Goal: Information Seeking & Learning: Learn about a topic

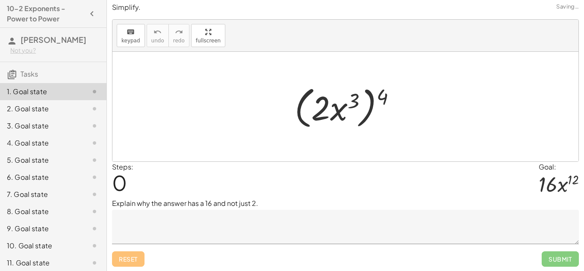
scroll to position [3, 0]
click at [155, 236] on textarea at bounding box center [345, 226] width 467 height 34
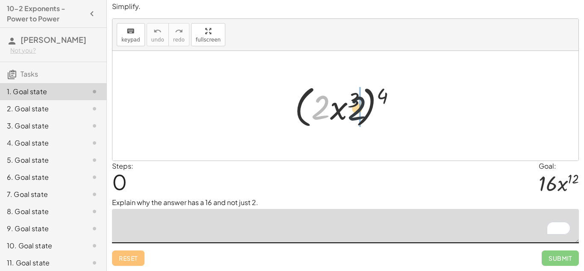
drag, startPoint x: 319, startPoint y: 110, endPoint x: 363, endPoint y: 111, distance: 43.6
click at [363, 111] on div at bounding box center [348, 105] width 117 height 49
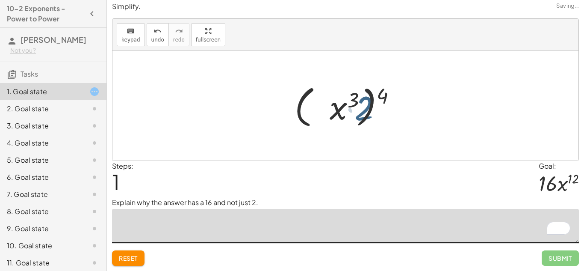
click at [363, 111] on div at bounding box center [348, 105] width 117 height 49
drag, startPoint x: 351, startPoint y: 110, endPoint x: 310, endPoint y: 109, distance: 41.1
click at [310, 109] on div at bounding box center [348, 105] width 117 height 49
drag, startPoint x: 380, startPoint y: 96, endPoint x: 348, endPoint y: 100, distance: 31.9
click at [348, 100] on div at bounding box center [348, 105] width 117 height 49
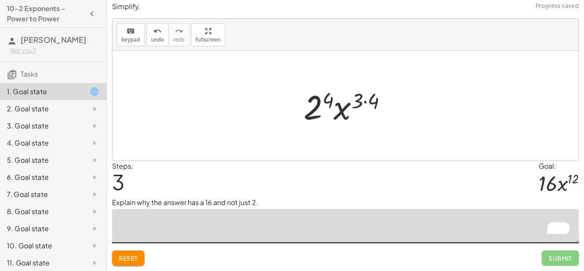
click at [327, 101] on div at bounding box center [348, 106] width 99 height 44
click at [162, 36] on button "undo undo" at bounding box center [158, 34] width 22 height 23
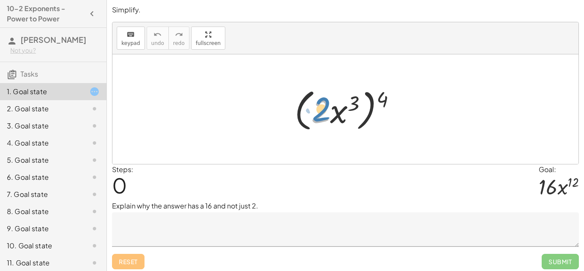
drag, startPoint x: 326, startPoint y: 107, endPoint x: 324, endPoint y: 103, distance: 4.6
click at [324, 103] on div at bounding box center [348, 109] width 117 height 49
click at [323, 113] on div at bounding box center [348, 109] width 117 height 49
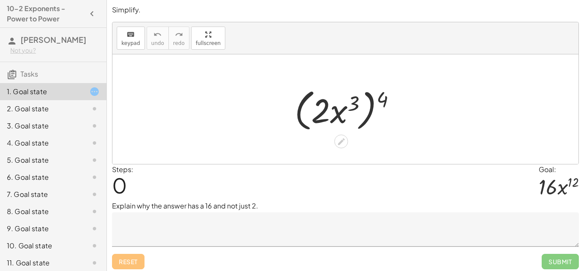
click at [323, 113] on div at bounding box center [348, 109] width 117 height 49
drag, startPoint x: 318, startPoint y: 110, endPoint x: 313, endPoint y: 102, distance: 9.4
click at [313, 102] on div at bounding box center [348, 109] width 117 height 49
drag, startPoint x: 351, startPoint y: 103, endPoint x: 378, endPoint y: 98, distance: 27.4
click at [378, 98] on div at bounding box center [348, 109] width 117 height 49
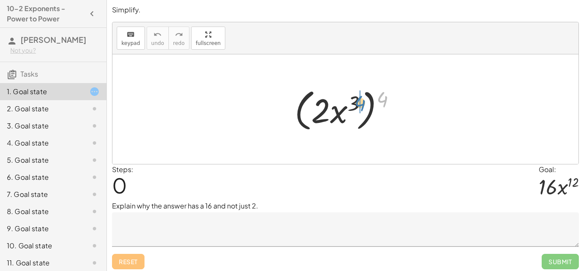
drag, startPoint x: 381, startPoint y: 98, endPoint x: 354, endPoint y: 102, distance: 27.6
click at [354, 102] on div at bounding box center [348, 109] width 117 height 49
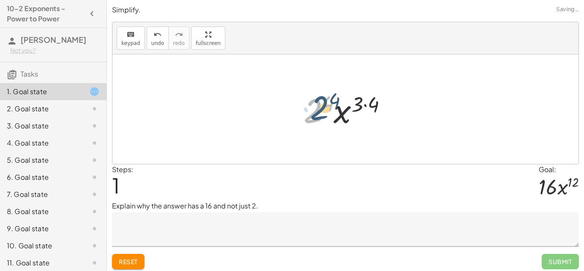
drag, startPoint x: 319, startPoint y: 110, endPoint x: 323, endPoint y: 106, distance: 5.5
click at [323, 106] on div at bounding box center [348, 109] width 99 height 44
drag, startPoint x: 351, startPoint y: 103, endPoint x: 354, endPoint y: 94, distance: 9.7
click at [354, 94] on div at bounding box center [348, 109] width 99 height 44
drag, startPoint x: 373, startPoint y: 102, endPoint x: 356, endPoint y: 100, distance: 17.6
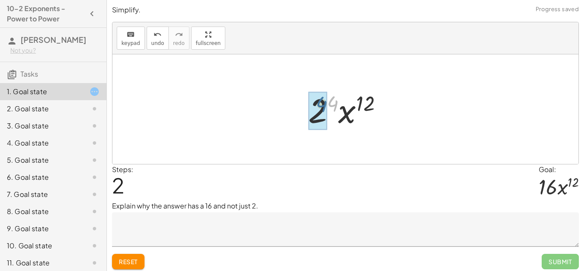
drag, startPoint x: 332, startPoint y: 102, endPoint x: 319, endPoint y: 102, distance: 12.4
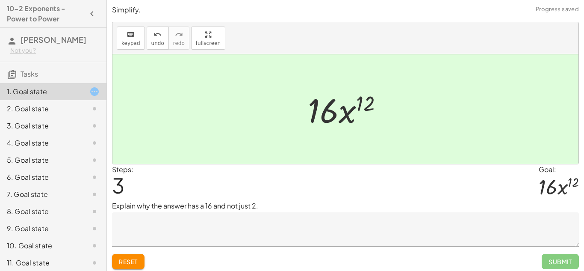
click at [333, 236] on textarea at bounding box center [345, 229] width 467 height 34
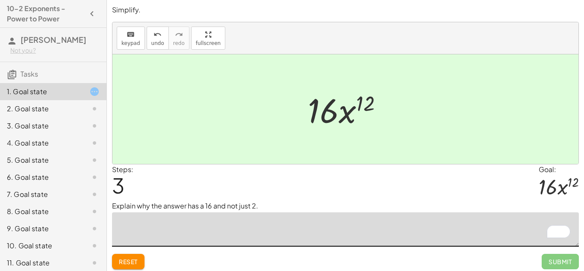
type textarea "*"
click at [151, 224] on textarea "**********" at bounding box center [345, 229] width 467 height 34
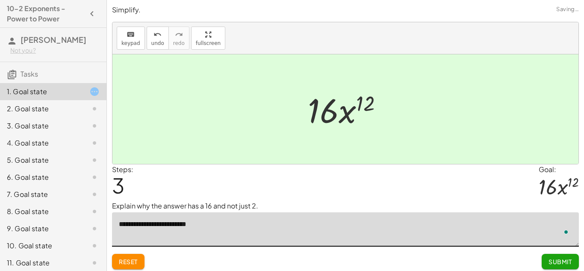
click at [160, 226] on textarea "**********" at bounding box center [345, 229] width 467 height 34
click at [215, 226] on textarea "**********" at bounding box center [345, 229] width 467 height 34
click at [328, 228] on textarea "**********" at bounding box center [345, 229] width 467 height 34
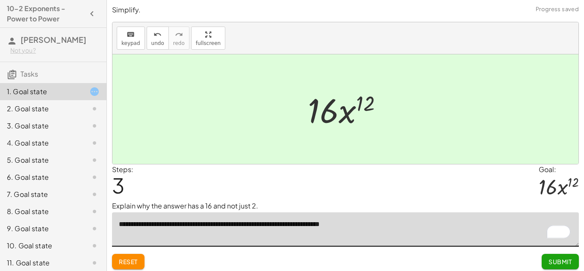
click at [325, 225] on textarea "**********" at bounding box center [345, 229] width 467 height 34
click at [319, 225] on textarea "**********" at bounding box center [345, 229] width 467 height 34
type textarea "**********"
click at [383, 219] on textarea "**********" at bounding box center [345, 229] width 467 height 34
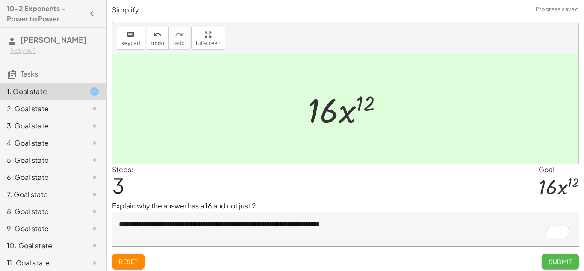
click at [545, 260] on button "Submit" at bounding box center [560, 261] width 37 height 15
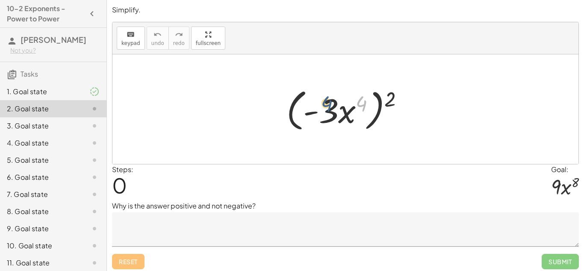
drag, startPoint x: 362, startPoint y: 101, endPoint x: 324, endPoint y: 101, distance: 38.0
click at [324, 101] on div at bounding box center [348, 109] width 133 height 49
drag, startPoint x: 393, startPoint y: 95, endPoint x: 364, endPoint y: 97, distance: 29.6
click at [364, 97] on div at bounding box center [348, 109] width 133 height 49
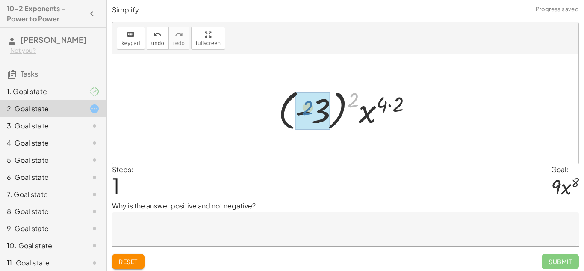
drag, startPoint x: 354, startPoint y: 98, endPoint x: 310, endPoint y: 106, distance: 45.5
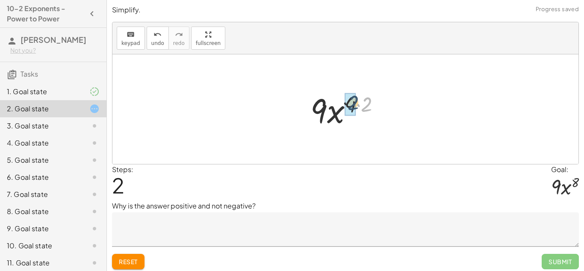
drag, startPoint x: 367, startPoint y: 105, endPoint x: 351, endPoint y: 102, distance: 16.4
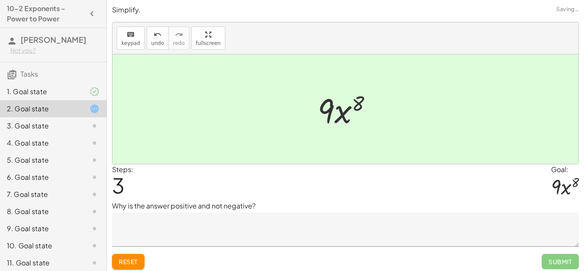
click at [244, 221] on textarea at bounding box center [345, 229] width 467 height 34
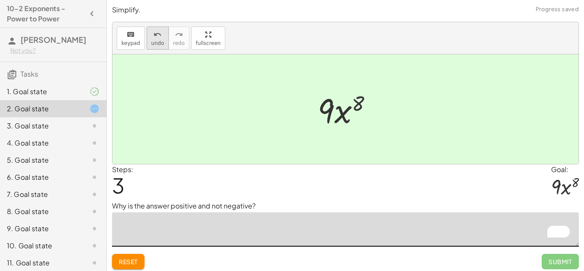
click at [157, 41] on span "undo" at bounding box center [157, 43] width 13 height 6
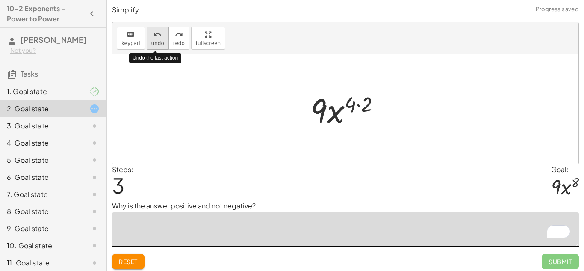
click at [157, 41] on span "undo" at bounding box center [157, 43] width 13 height 6
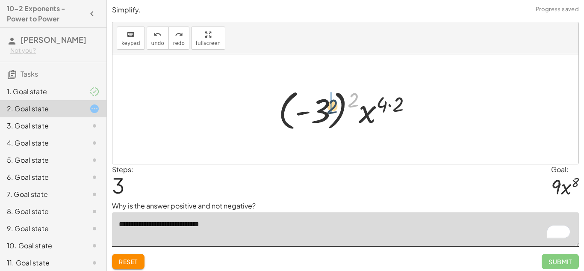
drag, startPoint x: 354, startPoint y: 99, endPoint x: 311, endPoint y: 113, distance: 46.0
click at [311, 113] on div at bounding box center [348, 108] width 149 height 47
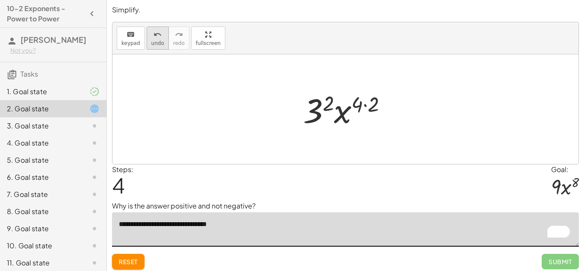
click at [159, 43] on span "undo" at bounding box center [157, 43] width 13 height 6
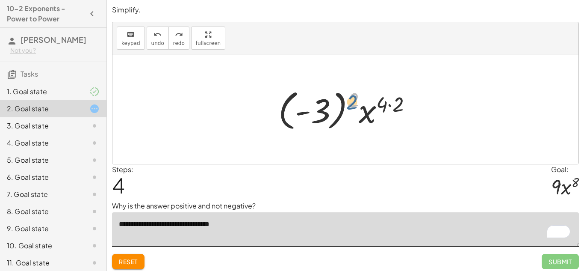
click at [356, 106] on div at bounding box center [348, 108] width 149 height 47
click at [97, 94] on icon at bounding box center [94, 91] width 10 height 10
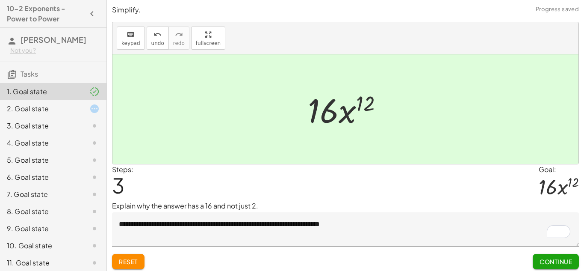
click at [310, 227] on textarea "**********" at bounding box center [345, 229] width 467 height 34
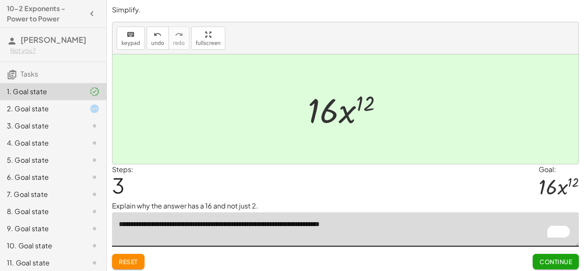
click at [325, 225] on textarea "**********" at bounding box center [345, 229] width 467 height 34
click at [324, 227] on textarea "**********" at bounding box center [345, 229] width 467 height 34
click at [324, 226] on textarea "**********" at bounding box center [345, 229] width 467 height 34
click at [323, 226] on textarea "**********" at bounding box center [345, 229] width 467 height 34
click at [32, 107] on div "2. Goal state" at bounding box center [41, 108] width 69 height 10
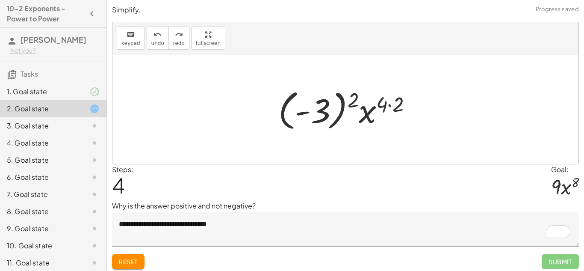
click at [238, 233] on textarea "**********" at bounding box center [345, 229] width 467 height 34
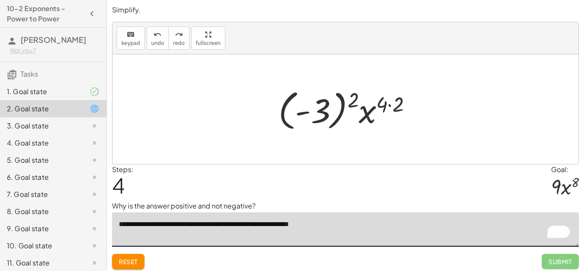
click at [320, 106] on div at bounding box center [348, 108] width 149 height 47
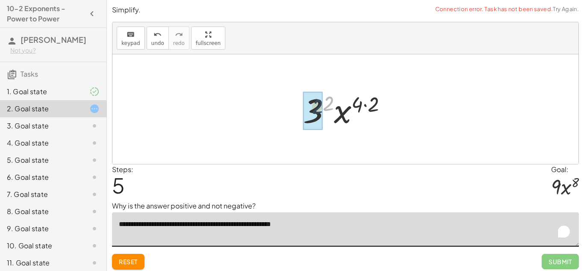
drag, startPoint x: 330, startPoint y: 100, endPoint x: 315, endPoint y: 102, distance: 15.2
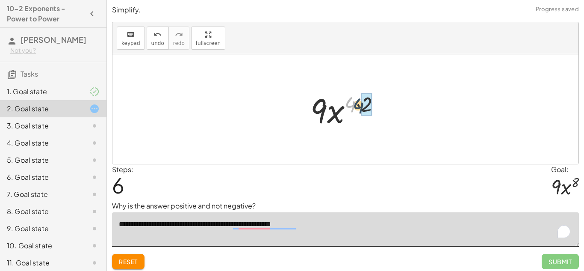
drag, startPoint x: 351, startPoint y: 103, endPoint x: 360, endPoint y: 104, distance: 9.5
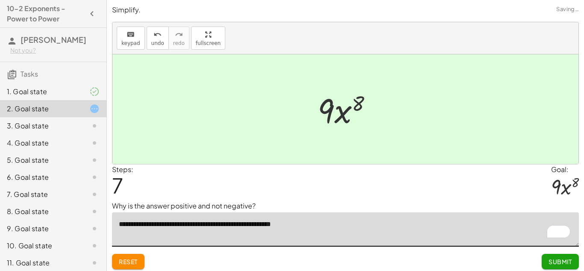
type textarea "**********"
click at [554, 260] on span "Submit" at bounding box center [560, 261] width 24 height 8
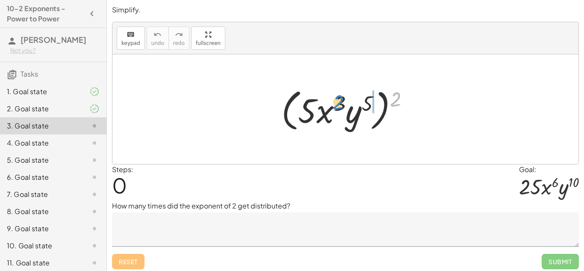
drag, startPoint x: 394, startPoint y: 98, endPoint x: 334, endPoint y: 99, distance: 59.9
click at [334, 99] on div at bounding box center [348, 109] width 143 height 49
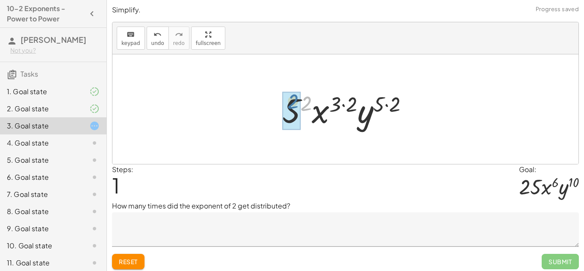
drag, startPoint x: 310, startPoint y: 105, endPoint x: 296, endPoint y: 103, distance: 13.4
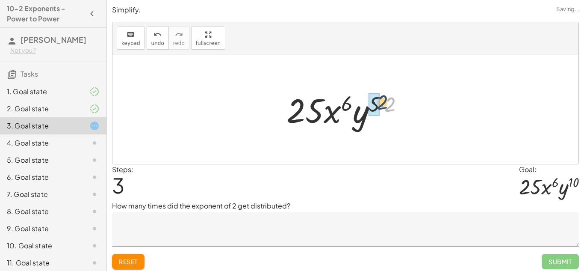
drag, startPoint x: 386, startPoint y: 102, endPoint x: 376, endPoint y: 100, distance: 10.9
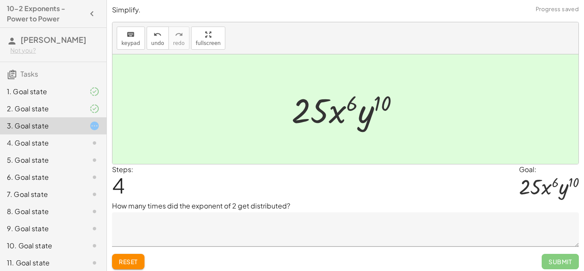
click at [225, 225] on textarea at bounding box center [345, 229] width 467 height 34
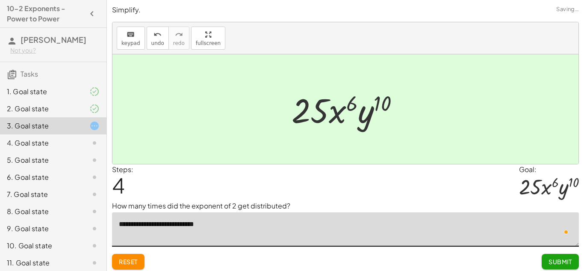
type textarea "**********"
click at [568, 264] on span "Submit" at bounding box center [560, 261] width 24 height 8
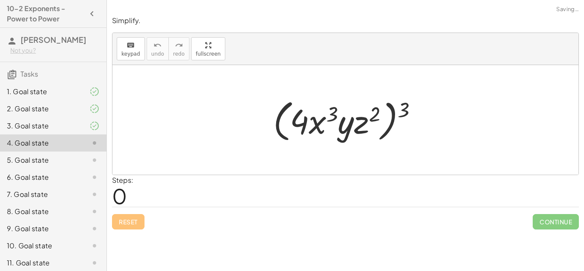
click at [555, 261] on div "**********" at bounding box center [345, 135] width 477 height 271
drag, startPoint x: 407, startPoint y: 108, endPoint x: 331, endPoint y: 109, distance: 75.7
click at [331, 109] on div at bounding box center [348, 119] width 159 height 49
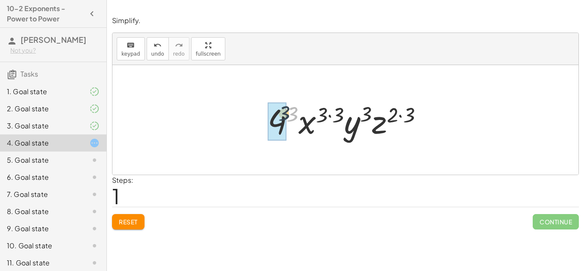
drag, startPoint x: 292, startPoint y: 113, endPoint x: 282, endPoint y: 112, distance: 10.3
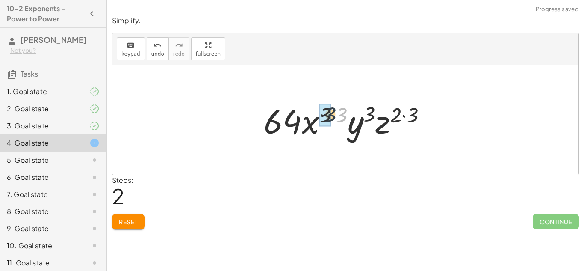
drag, startPoint x: 345, startPoint y: 111, endPoint x: 327, endPoint y: 111, distance: 17.5
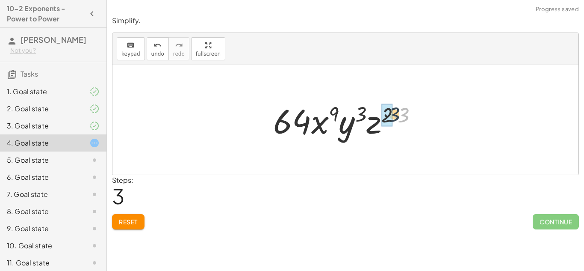
drag, startPoint x: 402, startPoint y: 113, endPoint x: 391, endPoint y: 113, distance: 10.7
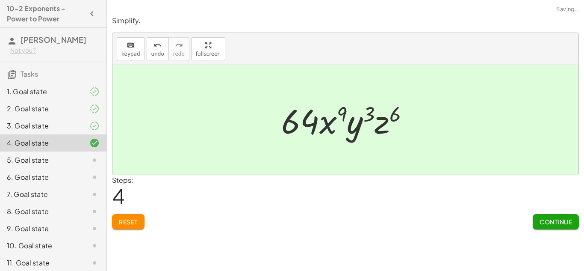
click at [560, 221] on span "Continue" at bounding box center [555, 222] width 32 height 8
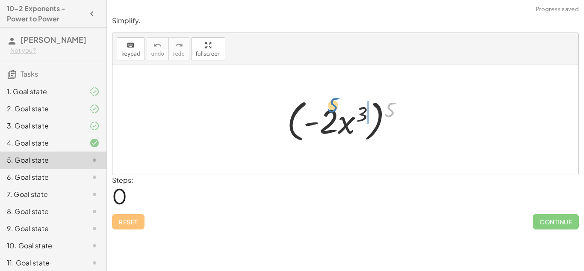
drag, startPoint x: 392, startPoint y: 109, endPoint x: 335, endPoint y: 106, distance: 56.5
click at [335, 106] on div at bounding box center [349, 119] width 132 height 49
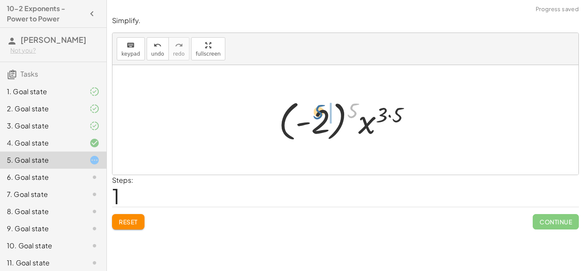
drag, startPoint x: 352, startPoint y: 110, endPoint x: 315, endPoint y: 112, distance: 37.2
click at [315, 112] on div at bounding box center [348, 119] width 148 height 47
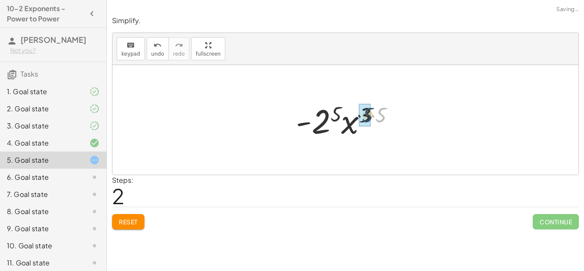
drag, startPoint x: 380, startPoint y: 114, endPoint x: 367, endPoint y: 115, distance: 12.8
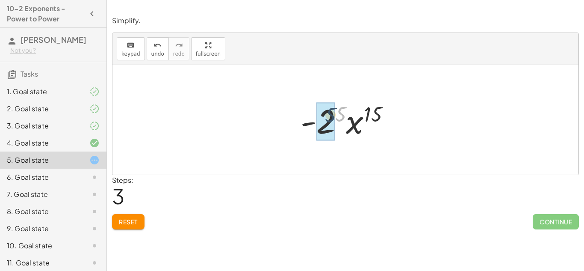
drag, startPoint x: 338, startPoint y: 115, endPoint x: 321, endPoint y: 112, distance: 16.9
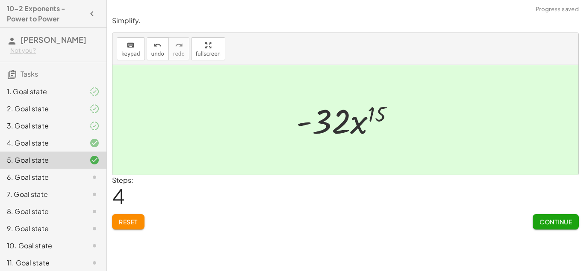
click at [559, 224] on span "Continue" at bounding box center [555, 222] width 32 height 8
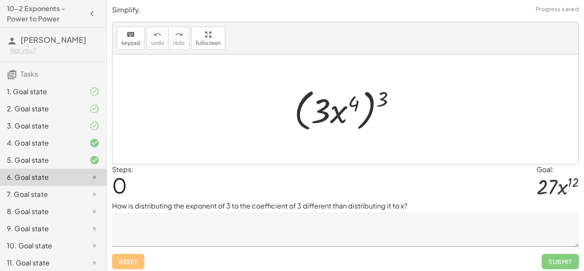
scroll to position [3, 0]
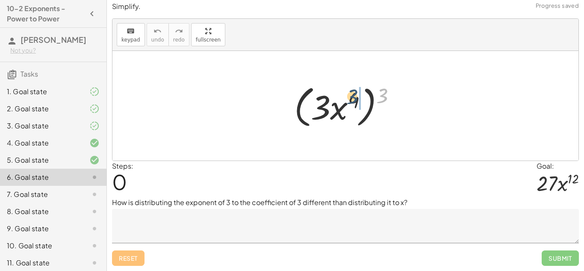
drag, startPoint x: 381, startPoint y: 94, endPoint x: 342, endPoint y: 92, distance: 39.8
click at [342, 92] on div at bounding box center [349, 105] width 118 height 49
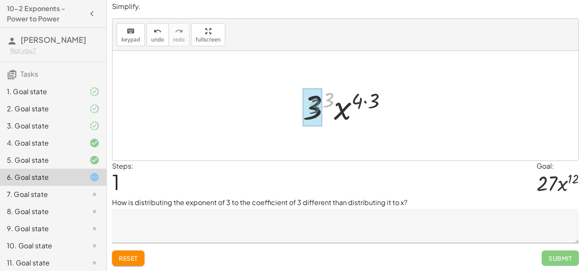
drag, startPoint x: 330, startPoint y: 100, endPoint x: 315, endPoint y: 107, distance: 15.5
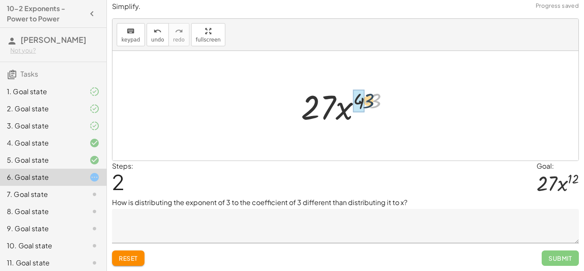
drag, startPoint x: 374, startPoint y: 102, endPoint x: 361, endPoint y: 101, distance: 12.9
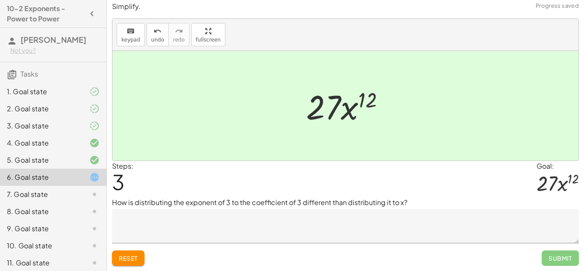
click at [268, 235] on textarea at bounding box center [345, 226] width 467 height 34
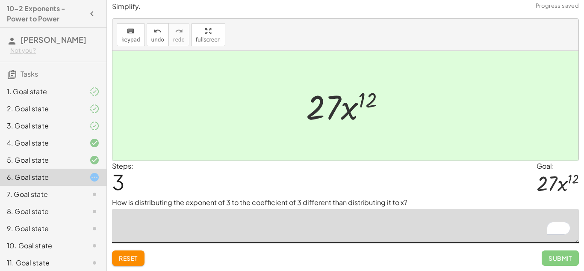
click at [71, 197] on div "7. Goal state" at bounding box center [41, 194] width 69 height 10
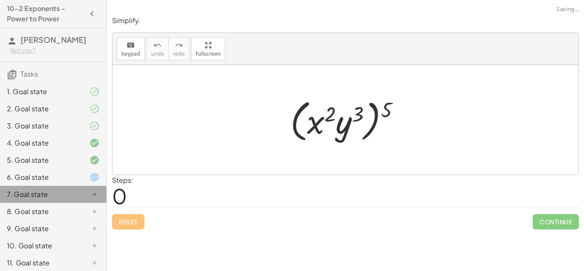
scroll to position [0, 0]
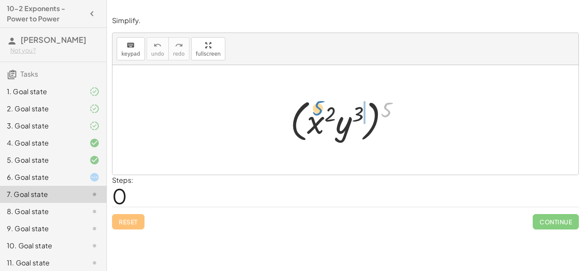
drag, startPoint x: 384, startPoint y: 109, endPoint x: 319, endPoint y: 110, distance: 65.0
click at [319, 110] on div at bounding box center [348, 119] width 125 height 49
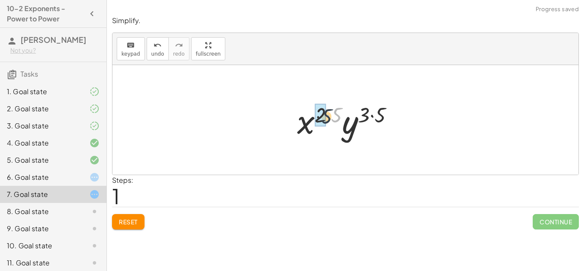
drag, startPoint x: 336, startPoint y: 112, endPoint x: 321, endPoint y: 113, distance: 14.5
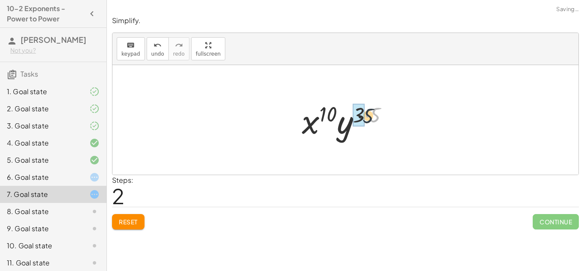
drag, startPoint x: 375, startPoint y: 111, endPoint x: 363, endPoint y: 112, distance: 11.6
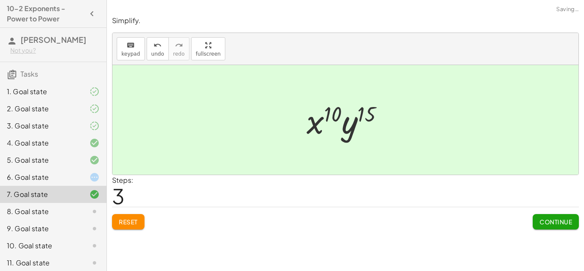
click at [0, 0] on div "Simplify. keyboard keypad undo undo redo redo fullscreen ( · x 2 · y 3 ) 5 · x …" at bounding box center [0, 0] width 0 height 0
click at [549, 224] on span "Continue" at bounding box center [555, 222] width 32 height 8
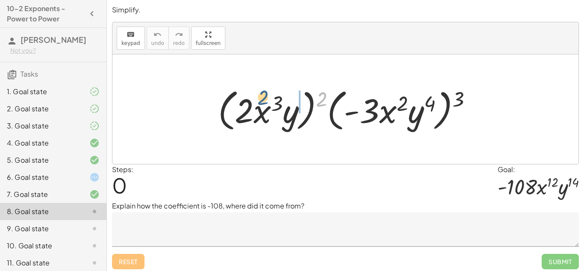
drag, startPoint x: 324, startPoint y: 96, endPoint x: 264, endPoint y: 94, distance: 60.3
click at [264, 94] on div at bounding box center [349, 109] width 270 height 49
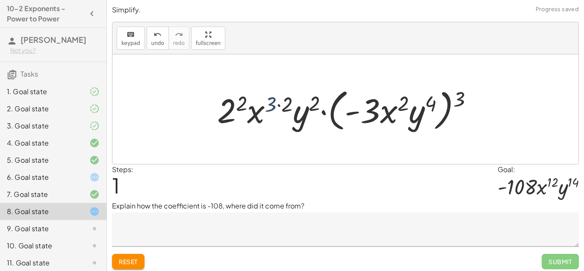
click at [274, 103] on div at bounding box center [348, 109] width 271 height 49
drag, startPoint x: 289, startPoint y: 101, endPoint x: 274, endPoint y: 97, distance: 15.3
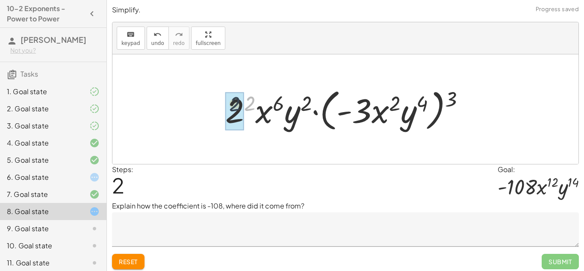
drag, startPoint x: 252, startPoint y: 103, endPoint x: 236, endPoint y: 103, distance: 16.3
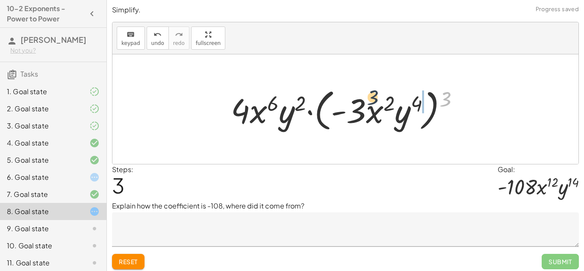
drag, startPoint x: 448, startPoint y: 97, endPoint x: 357, endPoint y: 94, distance: 92.0
click at [357, 94] on div at bounding box center [349, 109] width 244 height 49
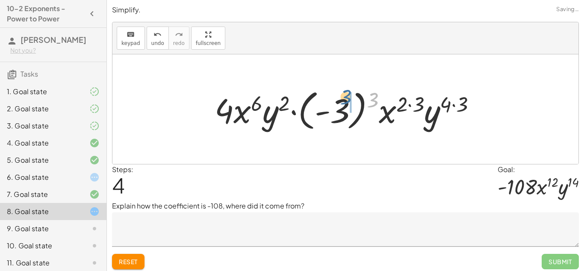
drag, startPoint x: 375, startPoint y: 98, endPoint x: 344, endPoint y: 94, distance: 31.0
click at [344, 94] on div at bounding box center [348, 108] width 277 height 47
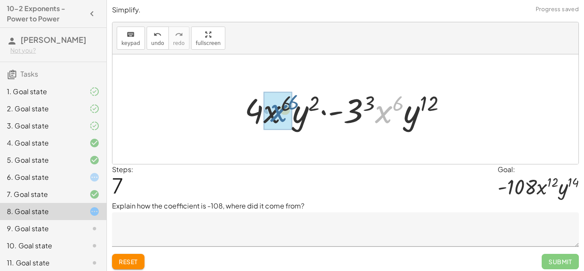
drag, startPoint x: 385, startPoint y: 118, endPoint x: 277, endPoint y: 116, distance: 107.7
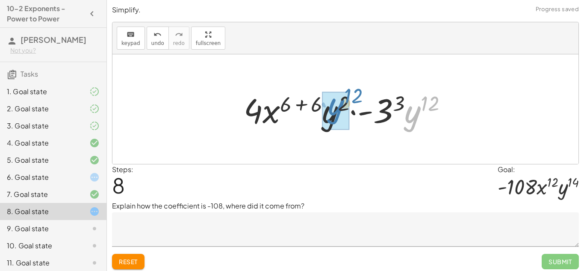
drag, startPoint x: 410, startPoint y: 118, endPoint x: 333, endPoint y: 110, distance: 78.2
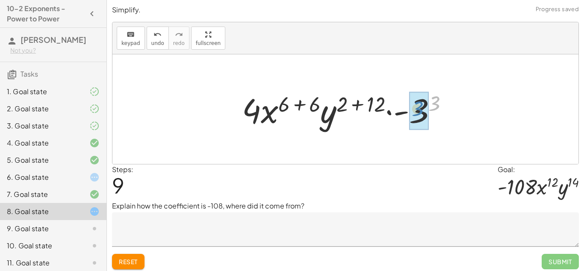
drag, startPoint x: 429, startPoint y: 104, endPoint x: 415, endPoint y: 110, distance: 14.9
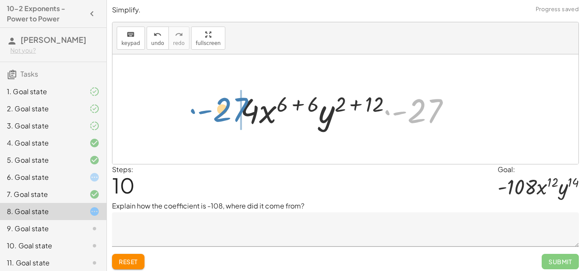
drag, startPoint x: 419, startPoint y: 113, endPoint x: 224, endPoint y: 112, distance: 195.8
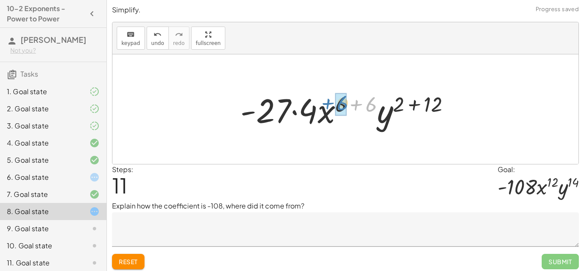
drag, startPoint x: 368, startPoint y: 103, endPoint x: 338, endPoint y: 101, distance: 30.0
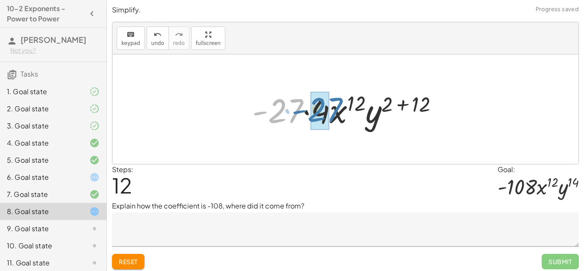
drag, startPoint x: 286, startPoint y: 115, endPoint x: 325, endPoint y: 114, distance: 39.8
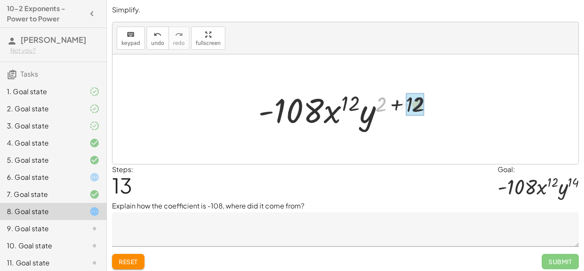
drag, startPoint x: 378, startPoint y: 103, endPoint x: 415, endPoint y: 103, distance: 36.8
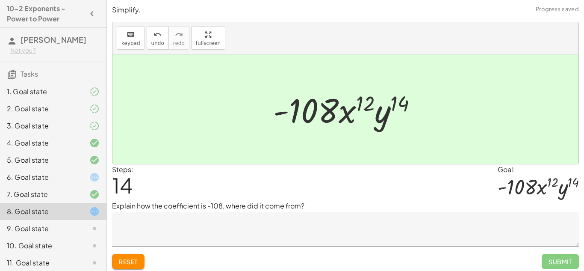
click at [93, 224] on icon at bounding box center [94, 228] width 10 height 10
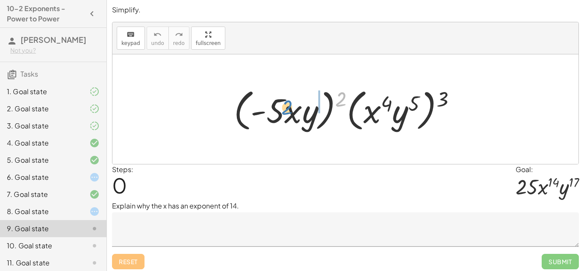
drag, startPoint x: 345, startPoint y: 104, endPoint x: 296, endPoint y: 115, distance: 49.9
click at [296, 115] on div at bounding box center [349, 109] width 238 height 49
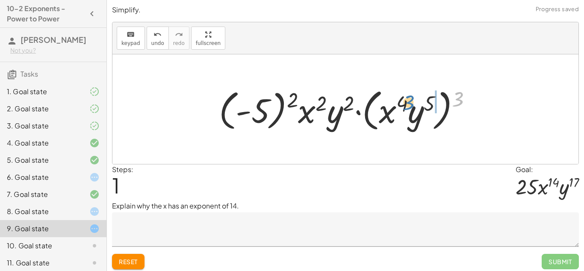
drag, startPoint x: 460, startPoint y: 98, endPoint x: 410, endPoint y: 101, distance: 50.1
click at [410, 101] on div at bounding box center [349, 109] width 268 height 49
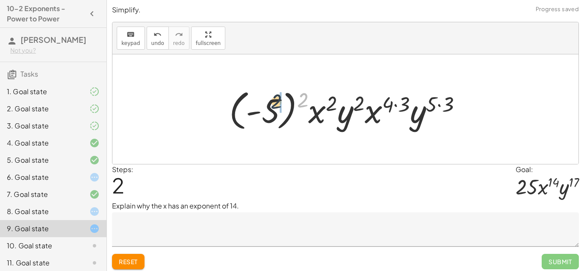
drag, startPoint x: 304, startPoint y: 98, endPoint x: 274, endPoint y: 99, distance: 30.0
click at [274, 99] on div at bounding box center [349, 108] width 248 height 47
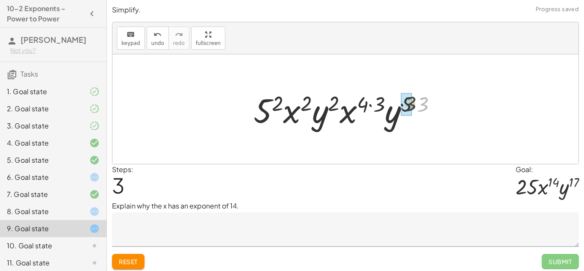
drag, startPoint x: 422, startPoint y: 103, endPoint x: 409, endPoint y: 102, distance: 13.7
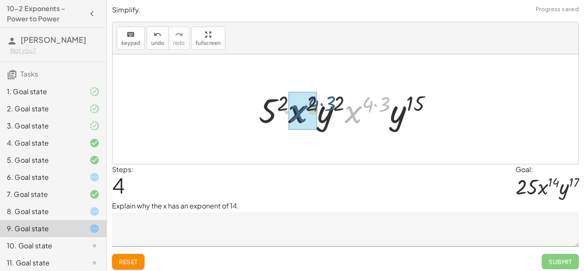
drag, startPoint x: 353, startPoint y: 113, endPoint x: 290, endPoint y: 112, distance: 62.4
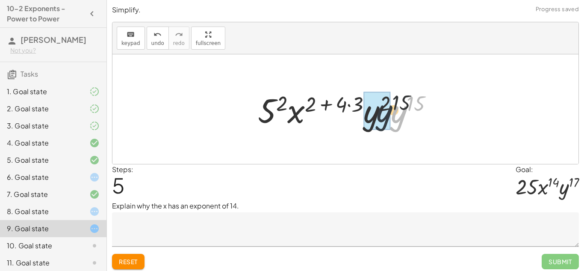
drag, startPoint x: 401, startPoint y: 114, endPoint x: 368, endPoint y: 112, distance: 33.0
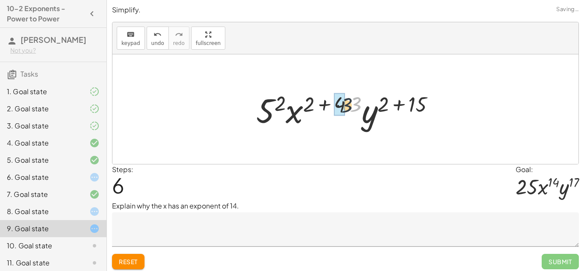
drag, startPoint x: 356, startPoint y: 103, endPoint x: 341, endPoint y: 104, distance: 15.4
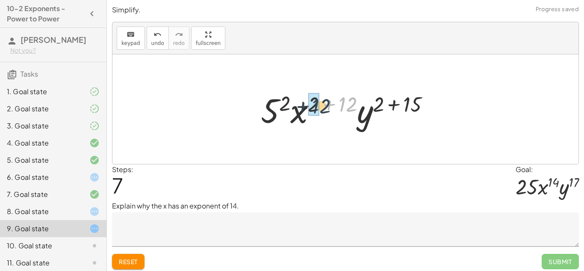
drag, startPoint x: 350, startPoint y: 103, endPoint x: 316, endPoint y: 103, distance: 33.4
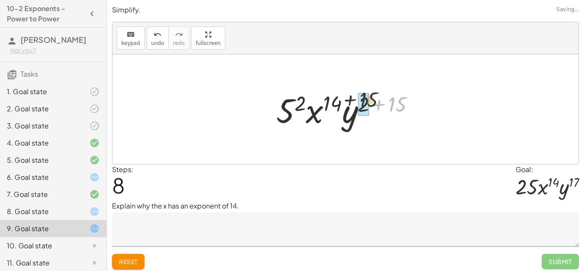
drag, startPoint x: 395, startPoint y: 104, endPoint x: 360, endPoint y: 100, distance: 34.8
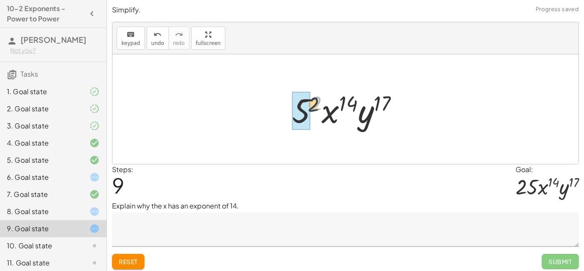
drag, startPoint x: 318, startPoint y: 103, endPoint x: 305, endPoint y: 108, distance: 13.7
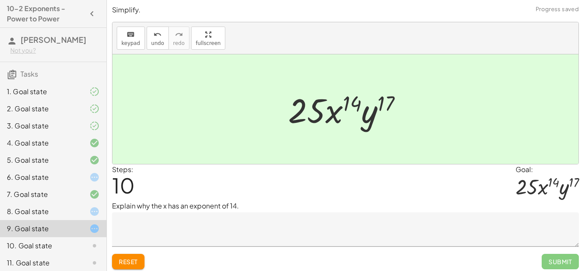
scroll to position [21, 0]
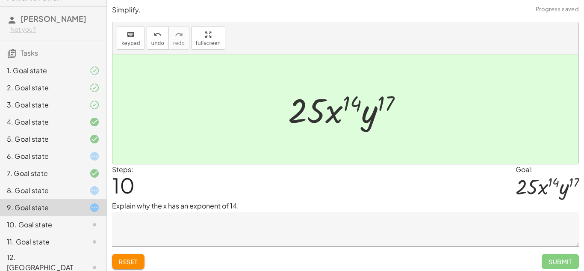
click at [69, 224] on div "10. Goal state" at bounding box center [41, 224] width 69 height 10
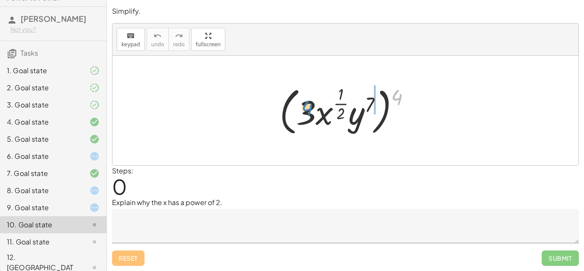
drag, startPoint x: 400, startPoint y: 94, endPoint x: 312, endPoint y: 100, distance: 87.9
click at [312, 100] on div at bounding box center [348, 111] width 146 height 56
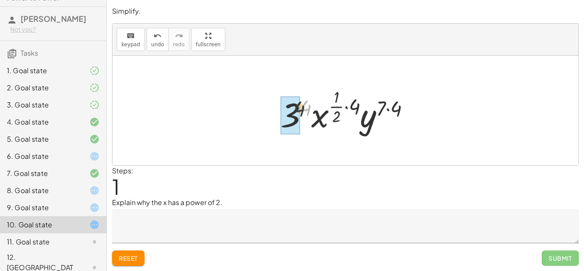
drag, startPoint x: 306, startPoint y: 106, endPoint x: 284, endPoint y: 108, distance: 21.9
click at [342, 105] on div at bounding box center [348, 110] width 147 height 50
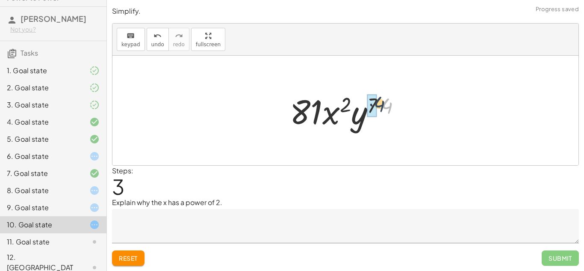
drag, startPoint x: 386, startPoint y: 106, endPoint x: 374, endPoint y: 101, distance: 13.3
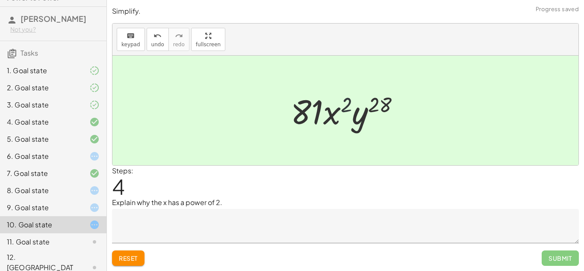
drag, startPoint x: 351, startPoint y: 106, endPoint x: 347, endPoint y: 110, distance: 6.4
click at [347, 110] on div at bounding box center [348, 110] width 124 height 44
click at [79, 248] on div "11. Goal state" at bounding box center [53, 241] width 106 height 17
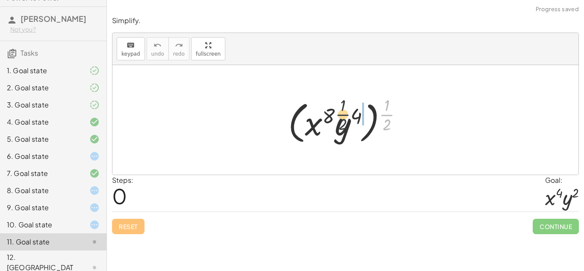
drag, startPoint x: 386, startPoint y: 114, endPoint x: 333, endPoint y: 115, distance: 53.0
click at [333, 115] on div at bounding box center [349, 119] width 130 height 53
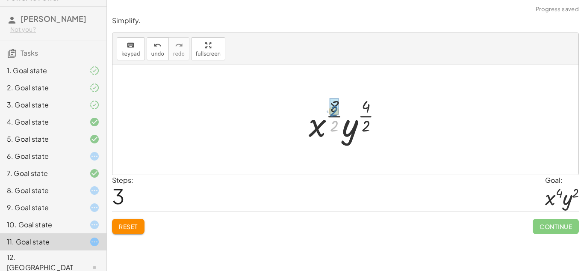
drag, startPoint x: 336, startPoint y: 122, endPoint x: 335, endPoint y: 106, distance: 15.8
drag, startPoint x: 365, startPoint y: 124, endPoint x: 363, endPoint y: 103, distance: 21.0
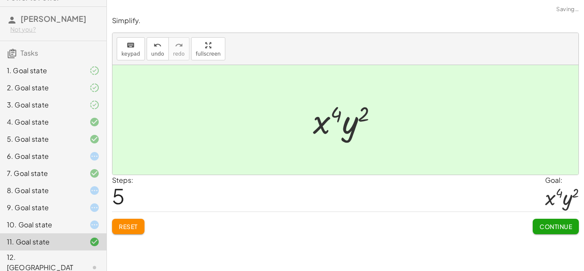
click at [554, 227] on span "Continue" at bounding box center [555, 226] width 32 height 8
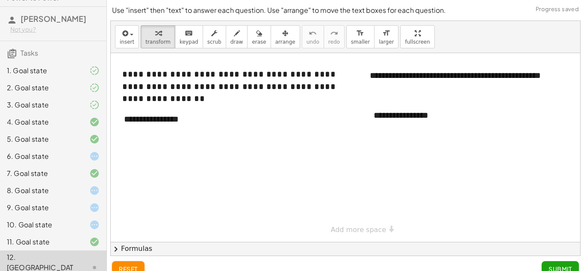
scroll to position [12, 0]
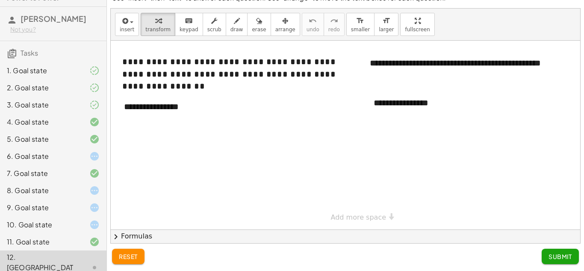
click at [57, 152] on div "6. Goal state" at bounding box center [41, 156] width 69 height 10
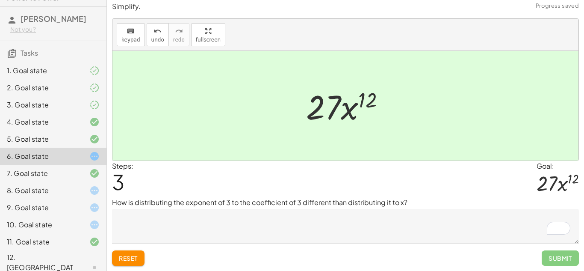
click at [80, 262] on div at bounding box center [88, 267] width 24 height 10
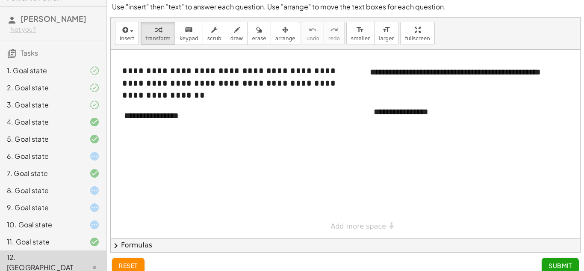
click at [159, 122] on div "**********" at bounding box center [179, 115] width 128 height 29
drag, startPoint x: 201, startPoint y: 114, endPoint x: 126, endPoint y: 102, distance: 76.2
click at [126, 102] on div "**********" at bounding box center [179, 115] width 128 height 29
click at [126, 102] on div "- +" at bounding box center [177, 99] width 128 height 15
click at [150, 108] on div "**********" at bounding box center [179, 115] width 128 height 29
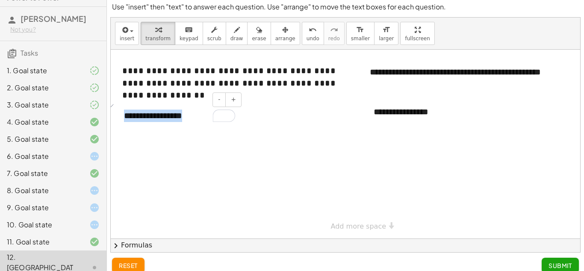
drag, startPoint x: 199, startPoint y: 115, endPoint x: 117, endPoint y: 115, distance: 82.1
click at [117, 115] on div "**********" at bounding box center [179, 115] width 128 height 29
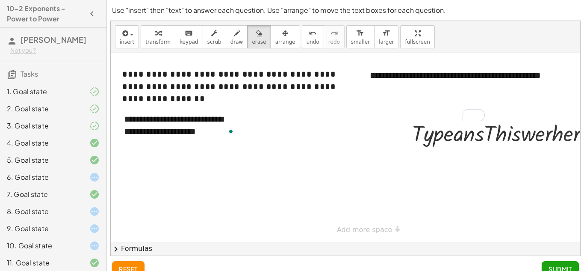
click at [443, 142] on div at bounding box center [362, 147] width 503 height 189
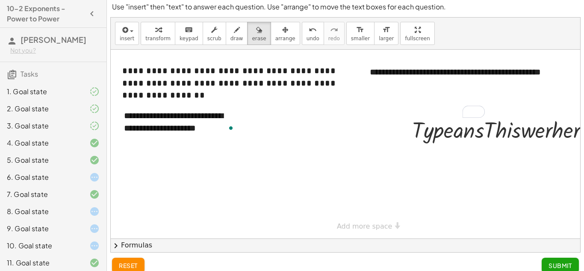
click at [443, 142] on div at bounding box center [362, 144] width 503 height 189
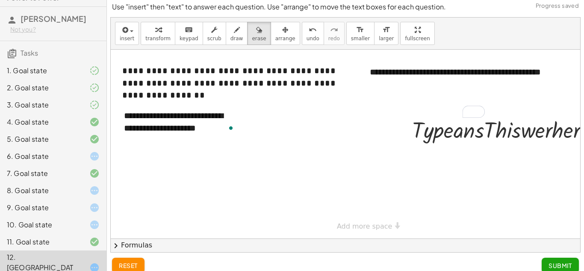
click at [443, 142] on div at bounding box center [362, 144] width 503 height 189
click at [441, 140] on div at bounding box center [362, 144] width 503 height 189
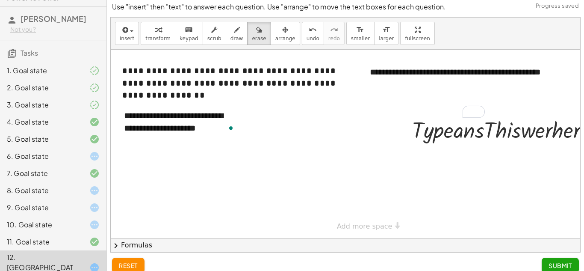
click at [441, 140] on div at bounding box center [362, 144] width 503 height 189
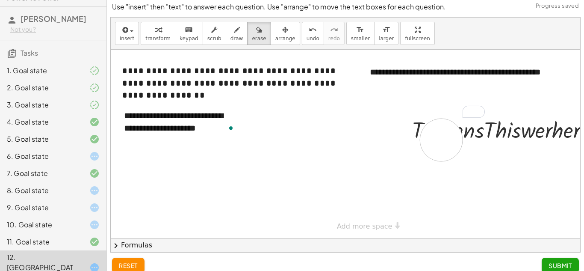
click at [441, 140] on div at bounding box center [362, 144] width 503 height 189
click at [186, 32] on icon "keyboard" at bounding box center [189, 30] width 8 height 10
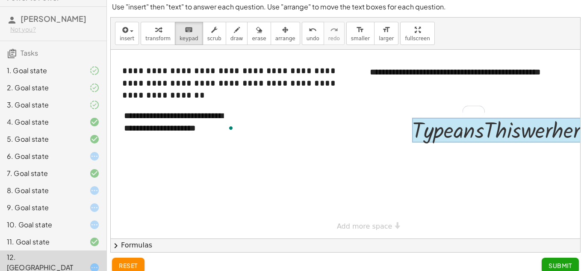
click at [439, 139] on div at bounding box center [501, 130] width 178 height 25
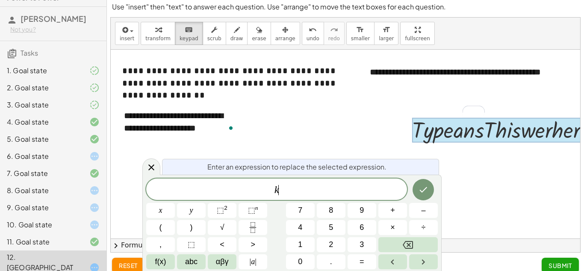
scroll to position [1, 0]
click at [424, 188] on icon "Done" at bounding box center [423, 189] width 10 height 10
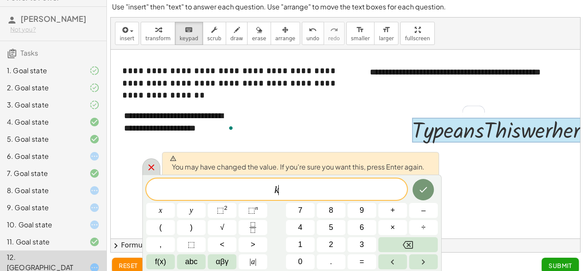
click at [147, 164] on icon at bounding box center [151, 167] width 10 height 10
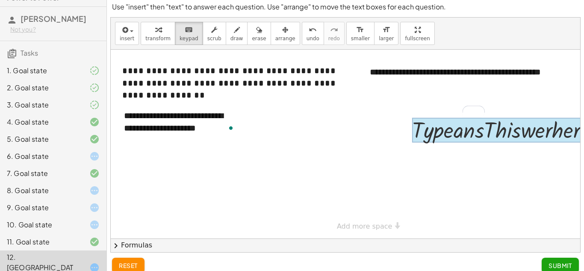
click at [463, 133] on div at bounding box center [501, 130] width 178 height 25
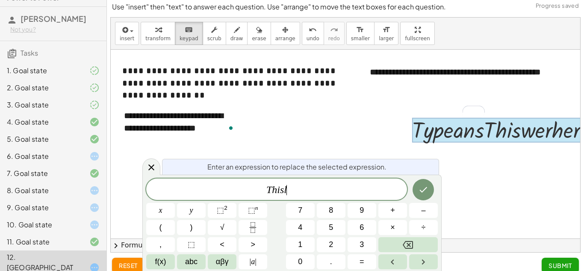
scroll to position [6, 0]
click at [150, 172] on div at bounding box center [151, 166] width 18 height 17
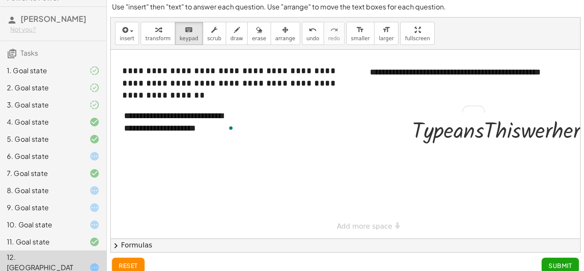
click at [134, 265] on span "reset" at bounding box center [128, 265] width 19 height 8
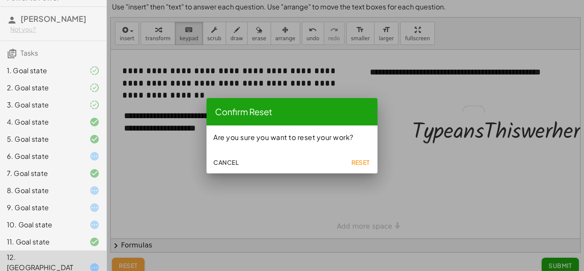
scroll to position [0, 0]
click at [353, 161] on span "Reset" at bounding box center [360, 162] width 19 height 8
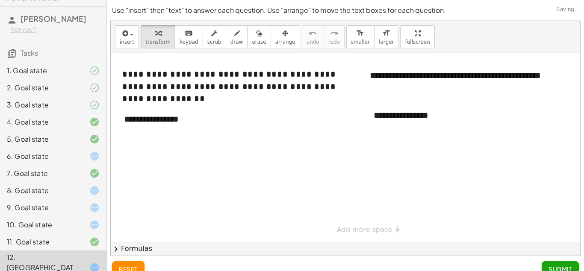
scroll to position [3, 0]
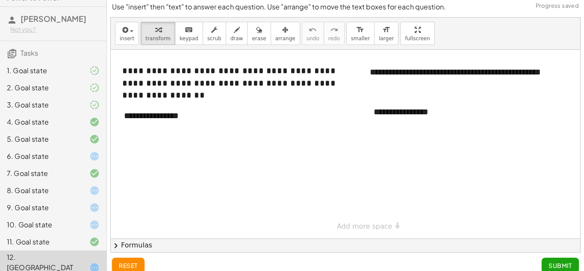
click at [204, 116] on div "**********" at bounding box center [179, 115] width 128 height 29
click at [368, 109] on div at bounding box center [369, 111] width 9 height 29
click at [411, 118] on div "**********" at bounding box center [429, 111] width 128 height 29
click at [408, 117] on div "**********" at bounding box center [429, 111] width 128 height 29
drag, startPoint x: 443, startPoint y: 113, endPoint x: 378, endPoint y: 108, distance: 65.2
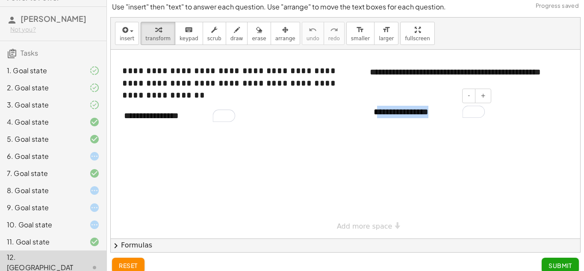
click at [378, 108] on div "**********" at bounding box center [429, 111] width 128 height 29
click at [408, 118] on div "To enrich screen reader interactions, please activate Accessibility in Grammarl…" at bounding box center [429, 111] width 128 height 29
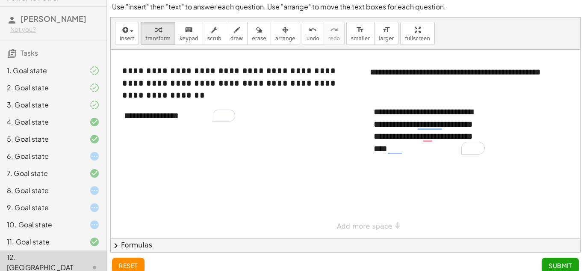
click at [442, 170] on div at bounding box center [362, 144] width 503 height 189
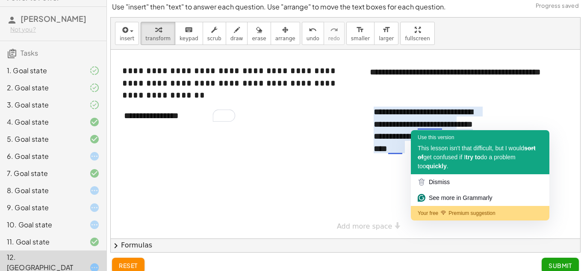
click at [438, 161] on div "This lesson isn't that difficult, but I would sort of get confused if I try to …" at bounding box center [480, 157] width 125 height 27
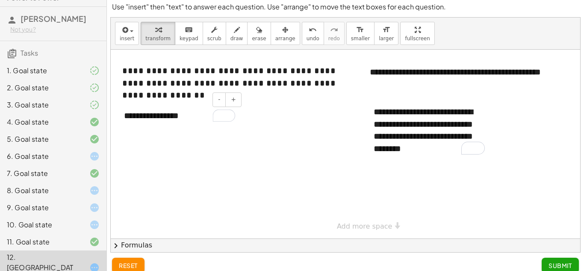
click at [178, 111] on div "**********" at bounding box center [179, 115] width 128 height 29
drag, startPoint x: 192, startPoint y: 114, endPoint x: 118, endPoint y: 110, distance: 74.9
click at [118, 110] on div "**********" at bounding box center [179, 115] width 128 height 29
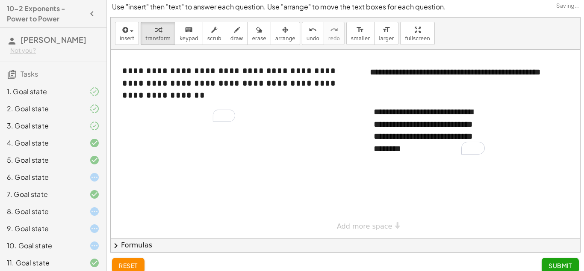
scroll to position [21, 0]
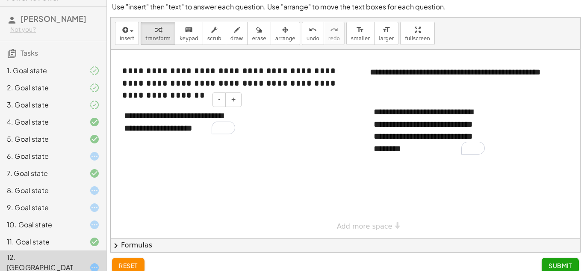
click at [197, 128] on div "**********" at bounding box center [179, 121] width 128 height 41
click at [197, 130] on div "**********" at bounding box center [179, 121] width 128 height 41
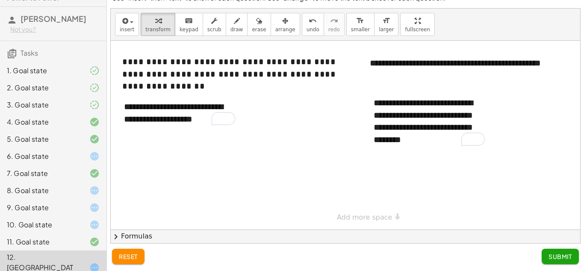
click at [558, 256] on span "Submit" at bounding box center [560, 256] width 24 height 8
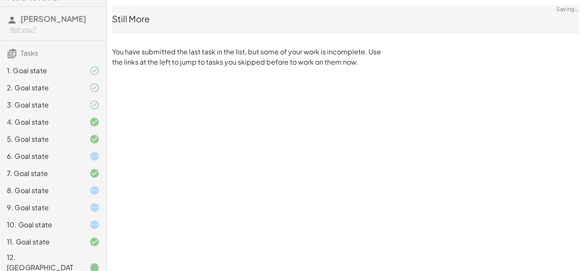
scroll to position [0, 0]
click at [78, 157] on div at bounding box center [88, 156] width 24 height 10
click at [82, 159] on div at bounding box center [88, 156] width 24 height 10
click at [47, 250] on div "10. Goal state" at bounding box center [53, 267] width 106 height 34
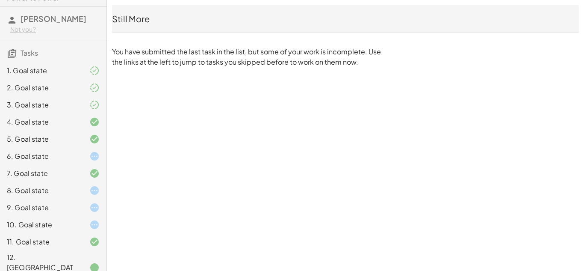
click at [47, 250] on div "10. Goal state" at bounding box center [53, 267] width 106 height 34
click at [53, 228] on div "10. Goal state" at bounding box center [41, 224] width 69 height 10
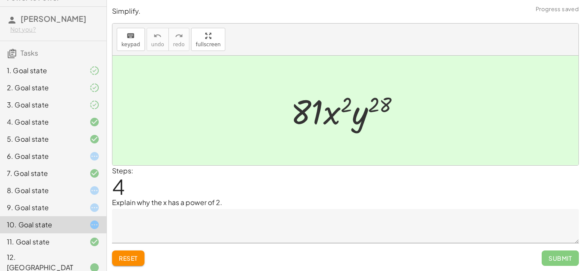
click at [60, 154] on div "6. Goal state" at bounding box center [41, 156] width 69 height 10
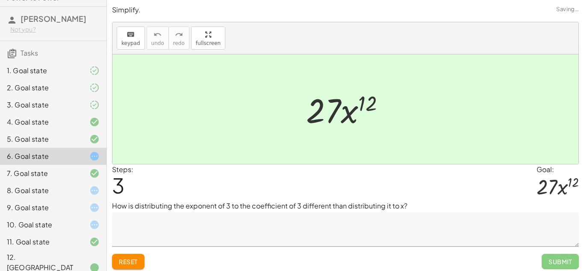
click at [205, 215] on textarea at bounding box center [345, 229] width 467 height 34
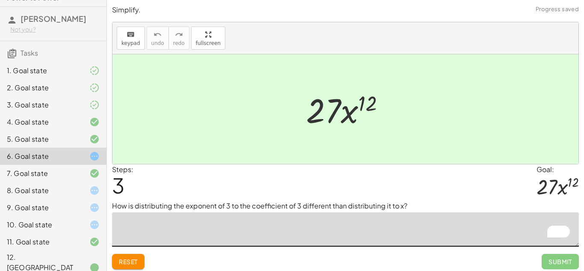
click at [240, 223] on textarea "To enrich screen reader interactions, please activate Accessibility in Grammarl…" at bounding box center [345, 229] width 467 height 34
click at [76, 233] on div "9. Goal state" at bounding box center [53, 241] width 106 height 17
click at [71, 216] on div "8. Goal state" at bounding box center [53, 224] width 106 height 17
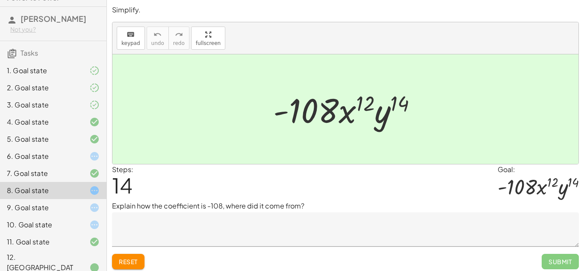
click at [72, 152] on div "6. Goal state" at bounding box center [41, 156] width 69 height 10
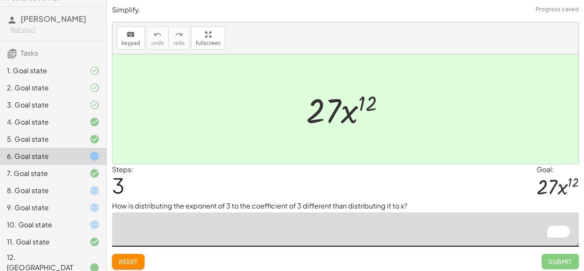
click at [215, 237] on textarea "To enrich screen reader interactions, please activate Accessibility in Grammarl…" at bounding box center [345, 229] width 467 height 34
type textarea "*"
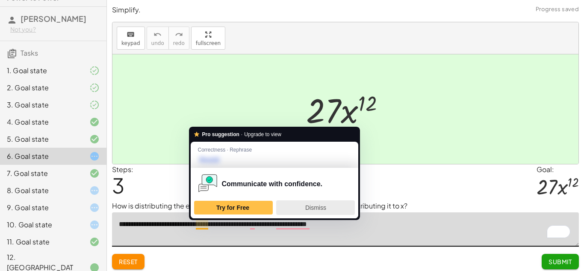
click at [295, 204] on div "Dismiss" at bounding box center [315, 207] width 71 height 14
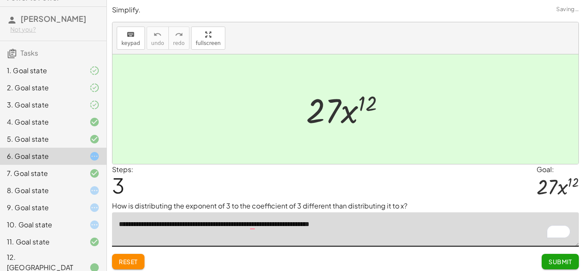
click at [306, 164] on div "Steps: 3 Goal: · 27 · x 12" at bounding box center [345, 182] width 467 height 37
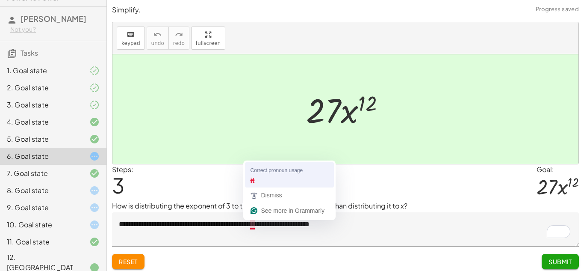
type textarea "**********"
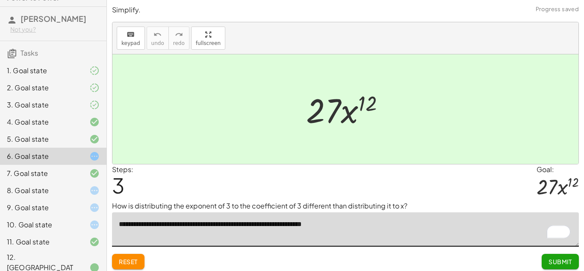
click at [351, 226] on textarea "**********" at bounding box center [345, 229] width 467 height 34
click at [556, 259] on span "Submit" at bounding box center [560, 261] width 24 height 8
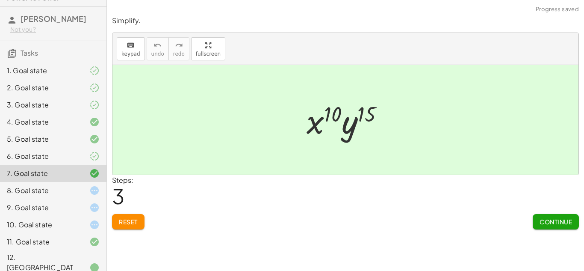
click at [94, 189] on icon at bounding box center [94, 190] width 10 height 10
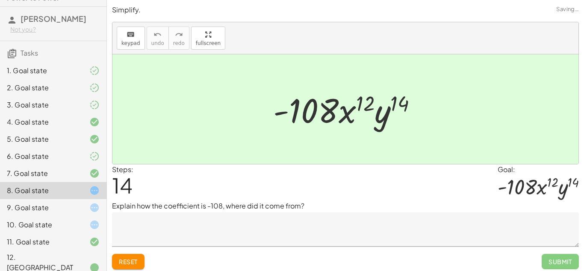
click at [212, 221] on textarea at bounding box center [345, 229] width 467 height 34
click at [242, 117] on div at bounding box center [345, 108] width 466 height 109
click at [371, 119] on div at bounding box center [348, 109] width 159 height 44
click at [301, 109] on div at bounding box center [348, 109] width 159 height 44
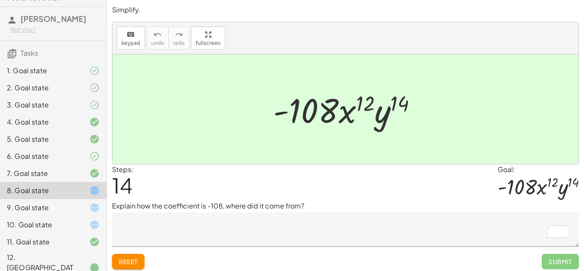
click at [301, 109] on div at bounding box center [348, 109] width 159 height 44
click at [492, 190] on div "Steps: 14 Goal: · - 108 · x 12 · y 14" at bounding box center [345, 182] width 467 height 37
click at [141, 259] on button "Reset" at bounding box center [128, 261] width 32 height 15
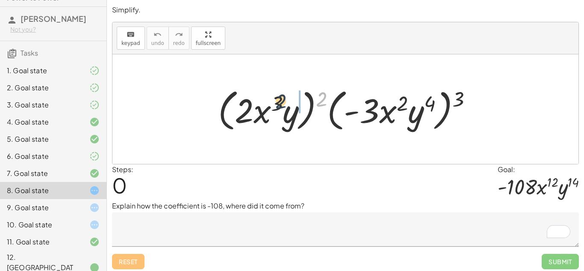
drag, startPoint x: 323, startPoint y: 100, endPoint x: 274, endPoint y: 103, distance: 49.3
click at [274, 103] on div at bounding box center [349, 109] width 270 height 49
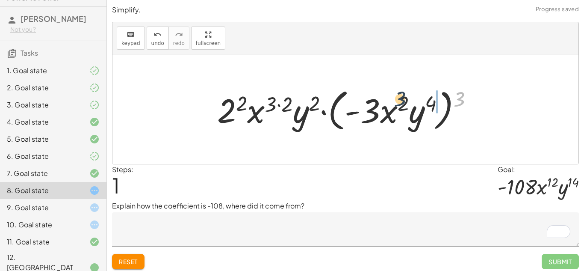
drag, startPoint x: 458, startPoint y: 97, endPoint x: 391, endPoint y: 98, distance: 66.7
click at [391, 98] on div at bounding box center [348, 109] width 271 height 49
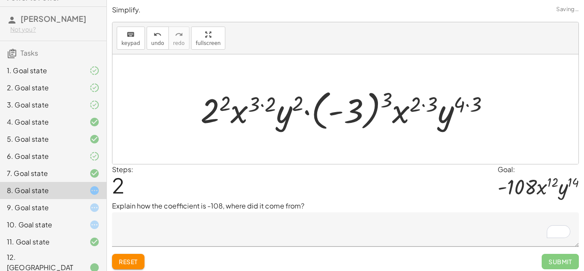
click at [171, 225] on textarea "To enrich screen reader interactions, please activate Accessibility in Grammarl…" at bounding box center [345, 229] width 467 height 34
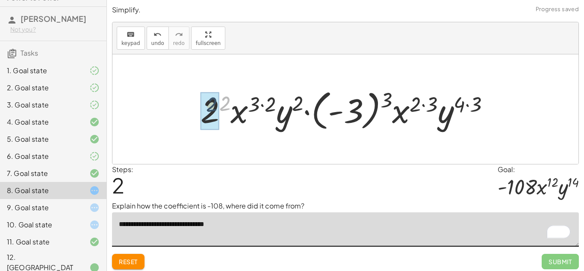
drag, startPoint x: 228, startPoint y: 103, endPoint x: 219, endPoint y: 103, distance: 9.0
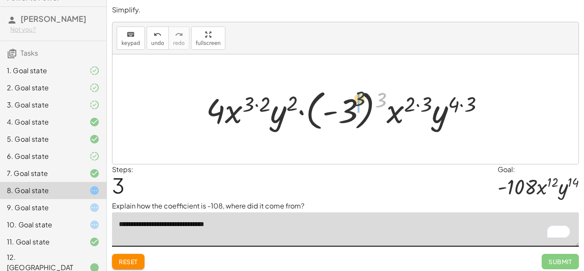
drag, startPoint x: 381, startPoint y: 99, endPoint x: 353, endPoint y: 98, distance: 27.8
click at [353, 98] on div at bounding box center [348, 108] width 293 height 47
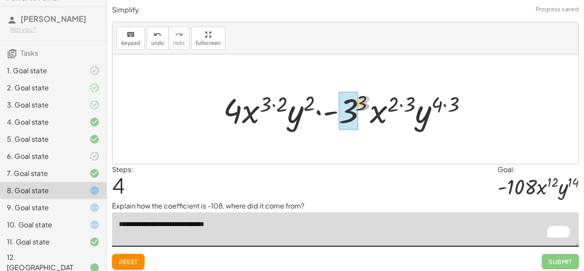
drag, startPoint x: 366, startPoint y: 102, endPoint x: 350, endPoint y: 101, distance: 16.7
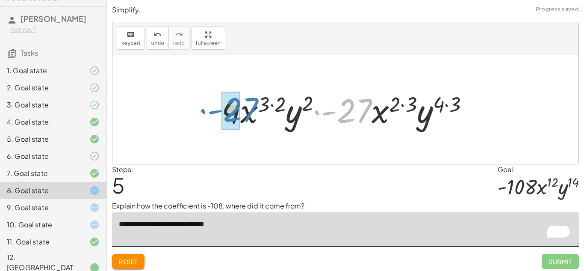
drag, startPoint x: 353, startPoint y: 105, endPoint x: 242, endPoint y: 103, distance: 110.7
click at [242, 103] on div at bounding box center [348, 109] width 263 height 44
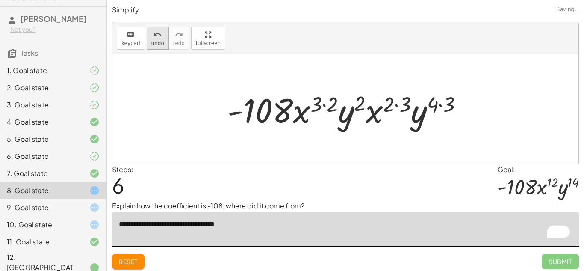
click at [159, 39] on button "undo undo" at bounding box center [158, 38] width 22 height 23
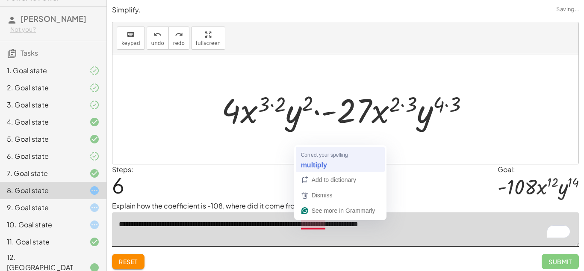
type textarea "**********"
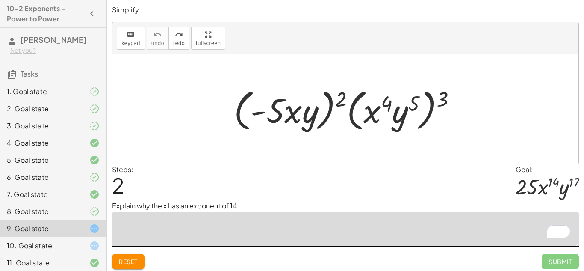
scroll to position [21, 0]
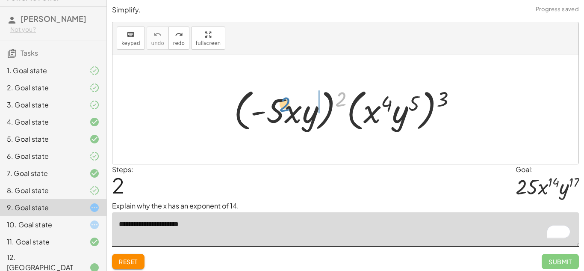
drag, startPoint x: 342, startPoint y: 98, endPoint x: 286, endPoint y: 103, distance: 55.8
click at [286, 103] on div at bounding box center [349, 109] width 238 height 49
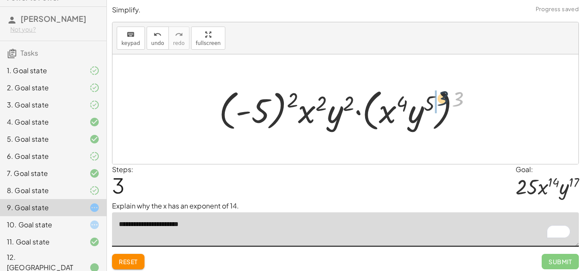
drag, startPoint x: 454, startPoint y: 97, endPoint x: 413, endPoint y: 97, distance: 40.2
click at [413, 97] on div at bounding box center [349, 109] width 268 height 49
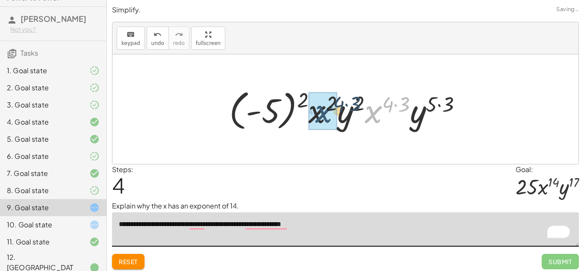
drag, startPoint x: 368, startPoint y: 108, endPoint x: 309, endPoint y: 108, distance: 59.4
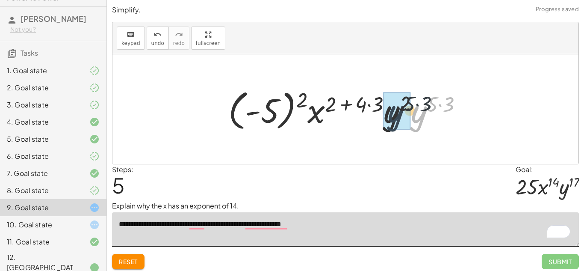
drag, startPoint x: 421, startPoint y: 116, endPoint x: 393, endPoint y: 115, distance: 28.2
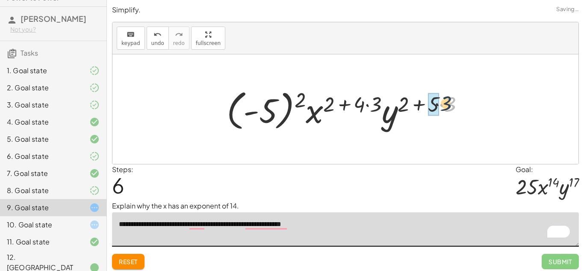
drag, startPoint x: 455, startPoint y: 105, endPoint x: 481, endPoint y: 67, distance: 46.4
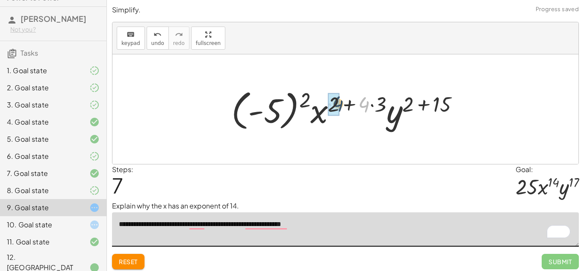
drag, startPoint x: 365, startPoint y: 105, endPoint x: 331, endPoint y: 104, distance: 33.4
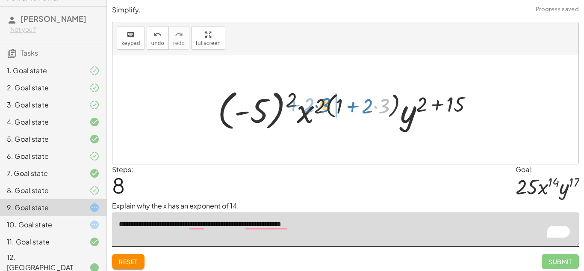
drag, startPoint x: 389, startPoint y: 108, endPoint x: 328, endPoint y: 107, distance: 60.3
click at [328, 107] on div at bounding box center [348, 108] width 271 height 47
drag, startPoint x: 382, startPoint y: 106, endPoint x: 351, endPoint y: 106, distance: 31.6
click at [351, 106] on div at bounding box center [348, 108] width 271 height 47
drag, startPoint x: 356, startPoint y: 106, endPoint x: 341, endPoint y: 106, distance: 14.5
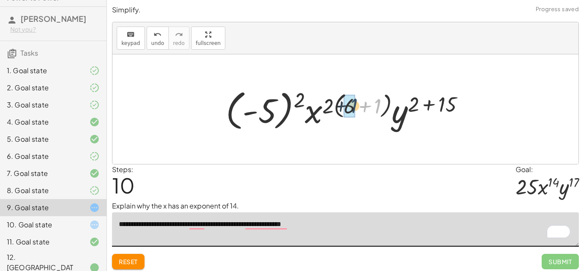
drag, startPoint x: 376, startPoint y: 107, endPoint x: 350, endPoint y: 107, distance: 25.7
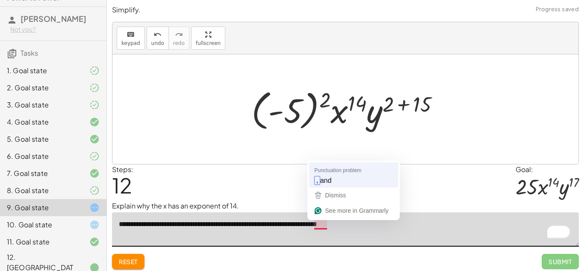
type textarea "**********"
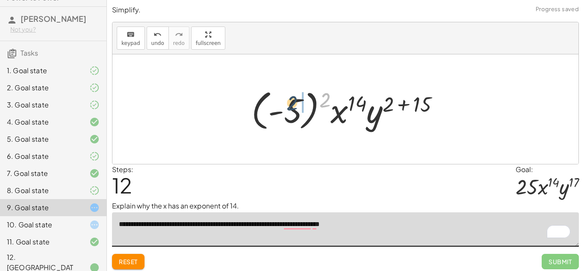
drag, startPoint x: 323, startPoint y: 100, endPoint x: 286, endPoint y: 105, distance: 36.6
click at [286, 105] on div at bounding box center [348, 108] width 203 height 47
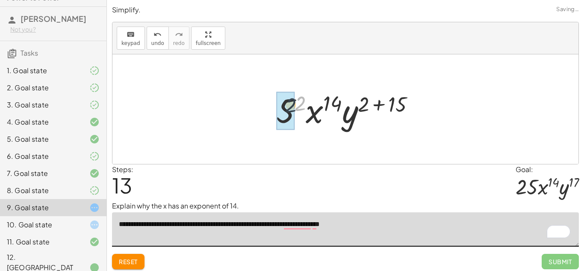
drag, startPoint x: 301, startPoint y: 101, endPoint x: 287, endPoint y: 104, distance: 14.0
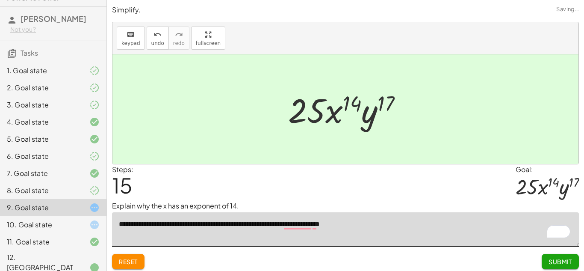
click at [556, 259] on span "Submit" at bounding box center [560, 261] width 24 height 8
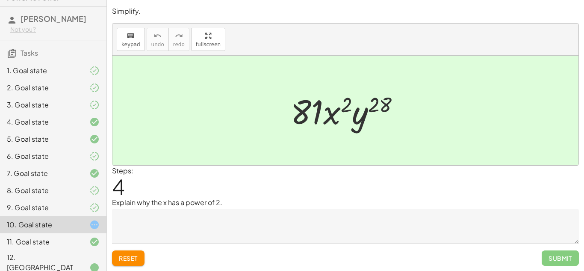
click at [139, 254] on button "Reset" at bounding box center [128, 257] width 32 height 15
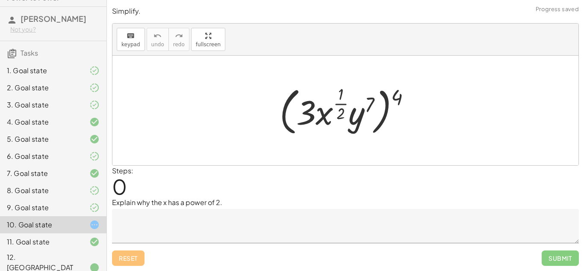
click at [192, 220] on textarea at bounding box center [345, 226] width 467 height 34
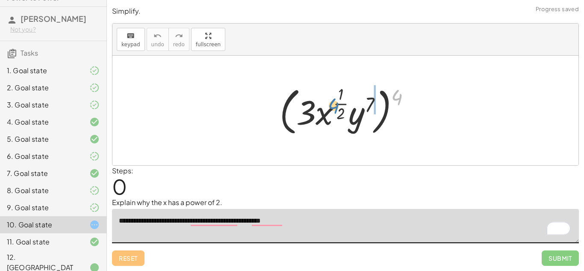
drag, startPoint x: 397, startPoint y: 94, endPoint x: 331, endPoint y: 103, distance: 66.4
click at [331, 103] on div at bounding box center [348, 111] width 146 height 56
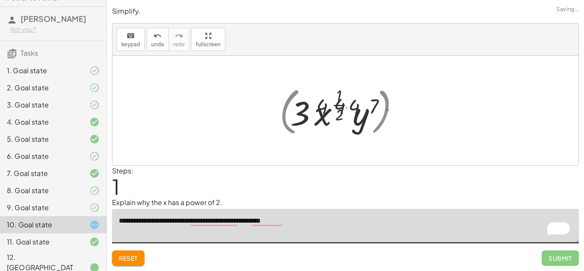
click at [312, 221] on textarea "**********" at bounding box center [345, 226] width 467 height 34
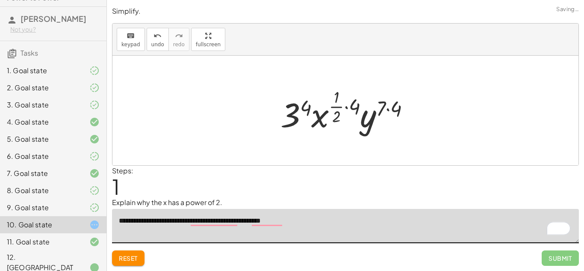
click at [310, 221] on textarea "**********" at bounding box center [345, 226] width 467 height 34
click at [301, 220] on textarea "**********" at bounding box center [345, 226] width 467 height 34
drag, startPoint x: 357, startPoint y: 106, endPoint x: 342, endPoint y: 105, distance: 15.8
click at [342, 105] on div at bounding box center [348, 110] width 145 height 50
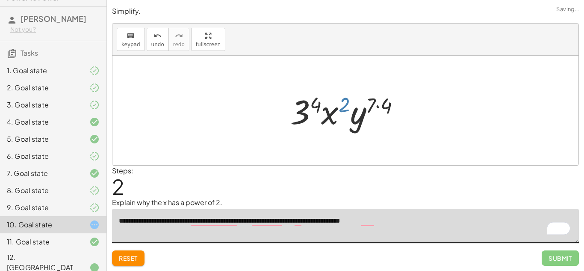
click at [349, 103] on div at bounding box center [348, 110] width 125 height 44
click at [311, 172] on div "Steps: 2" at bounding box center [345, 181] width 467 height 32
type textarea "**********"
drag, startPoint x: 313, startPoint y: 103, endPoint x: 295, endPoint y: 104, distance: 18.9
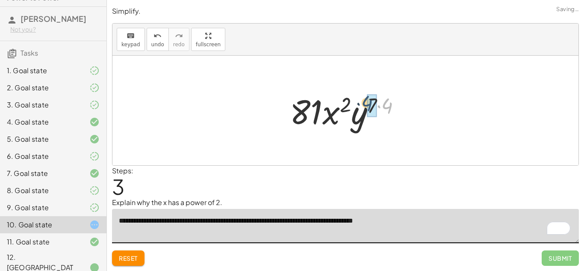
drag, startPoint x: 389, startPoint y: 106, endPoint x: 368, endPoint y: 104, distance: 21.1
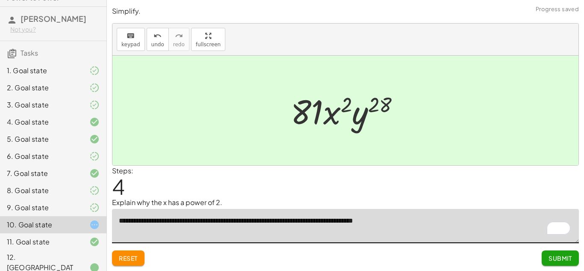
click at [557, 257] on span "Submit" at bounding box center [560, 258] width 24 height 8
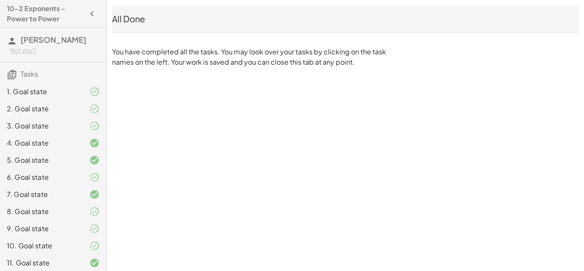
scroll to position [21, 0]
